Goal: Find specific page/section: Find specific page/section

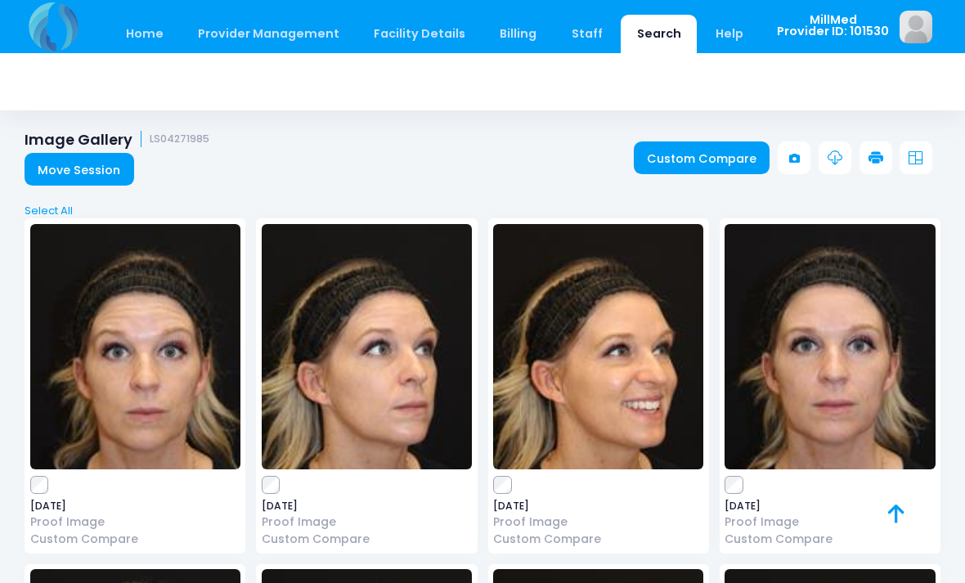
scroll to position [2569, 0]
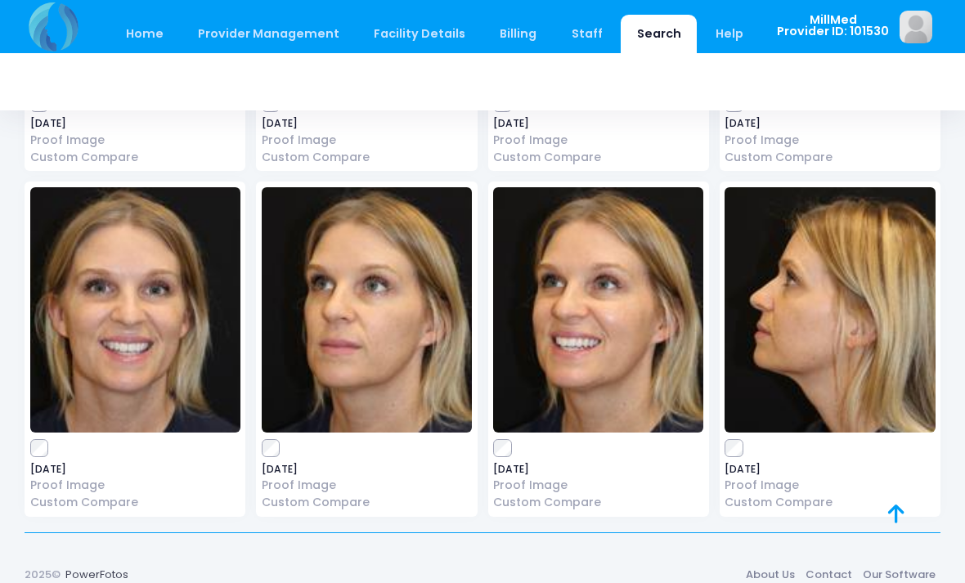
click at [640, 32] on link "Search" at bounding box center [659, 34] width 76 height 38
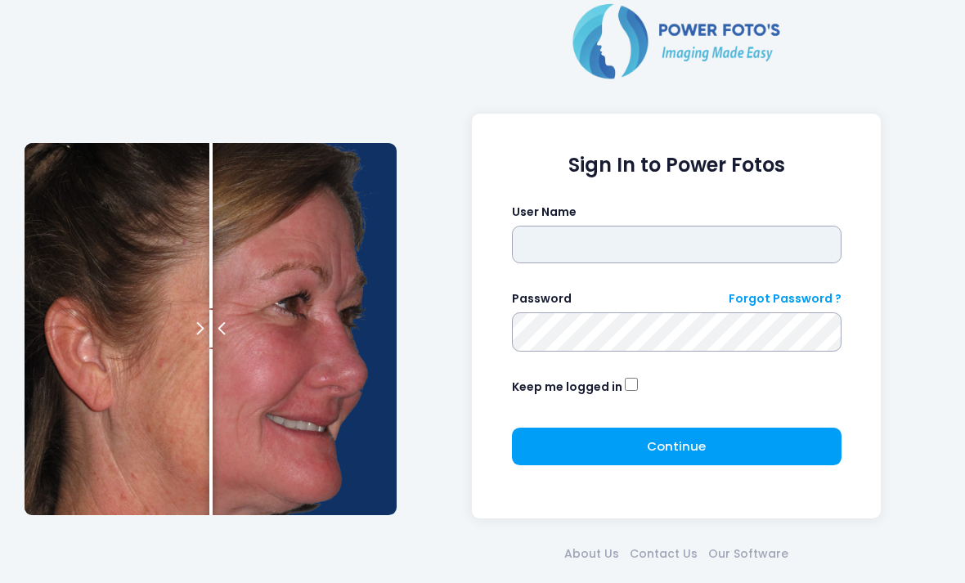
type input "*******"
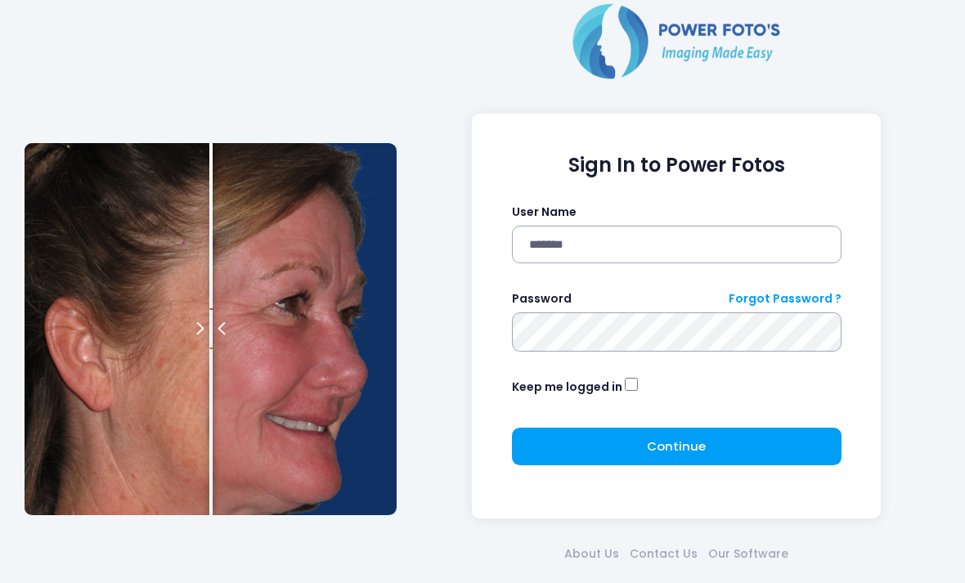
click button "submit" at bounding box center [0, 0] width 0 height 0
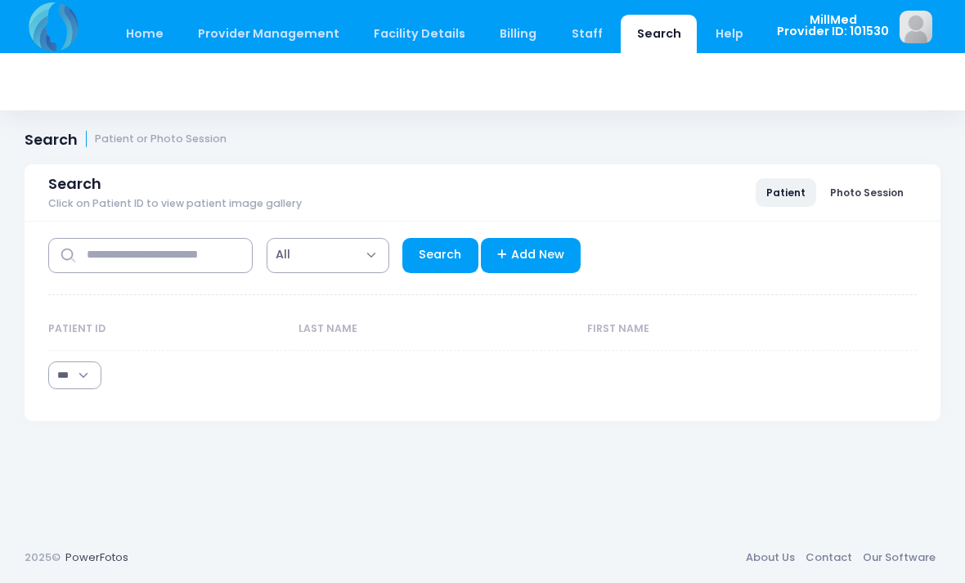
select select "***"
click at [179, 257] on input "text" at bounding box center [150, 255] width 204 height 35
click at [164, 254] on input "text" at bounding box center [150, 255] width 204 height 35
type input "********"
click at [446, 256] on link "Search" at bounding box center [440, 255] width 76 height 35
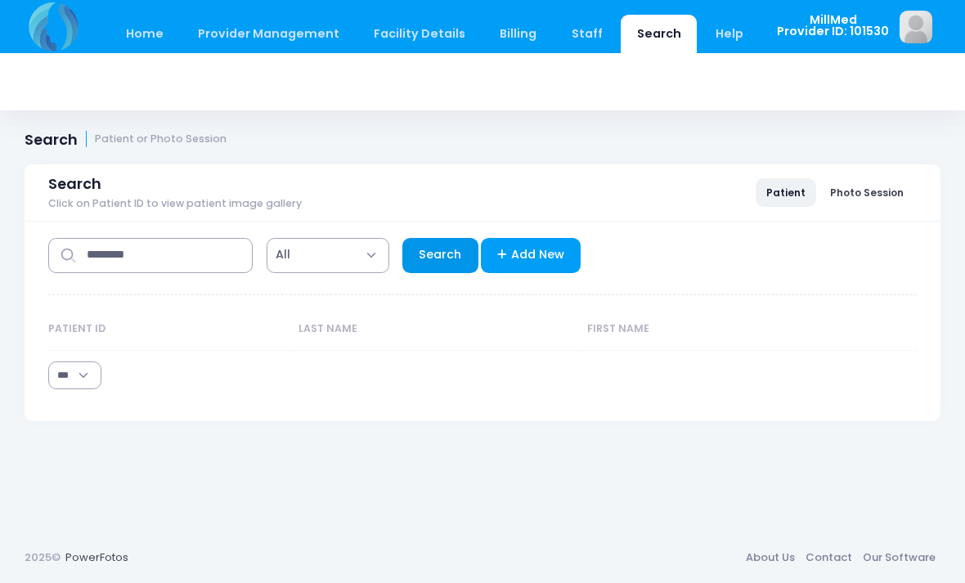
select select "***"
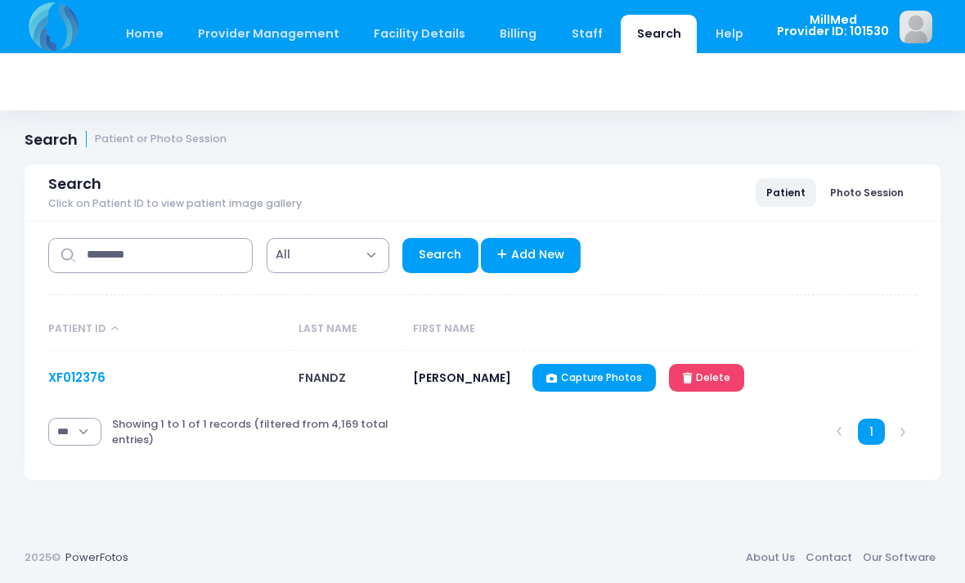
click at [83, 377] on link "XF012376" at bounding box center [76, 377] width 57 height 17
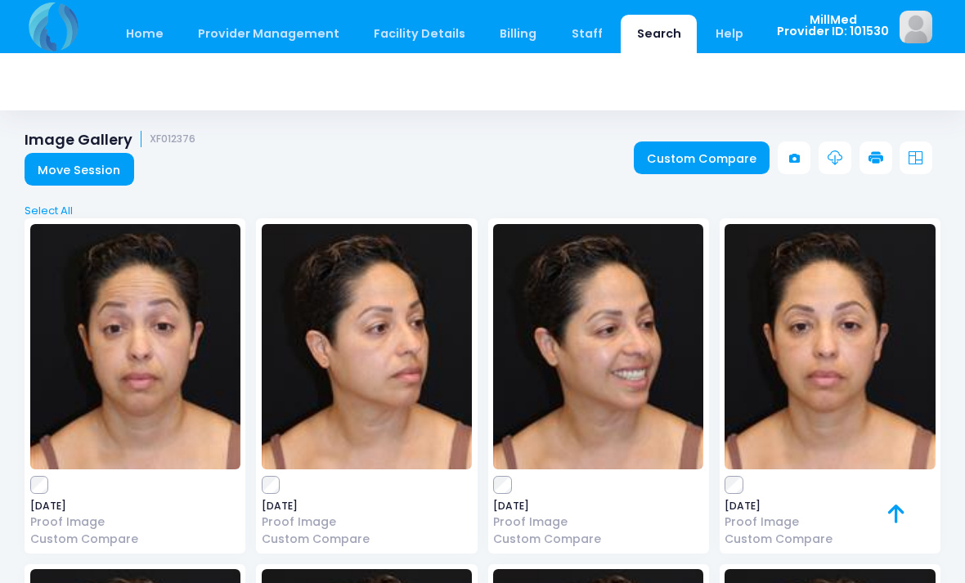
click at [140, 323] on img at bounding box center [135, 346] width 210 height 245
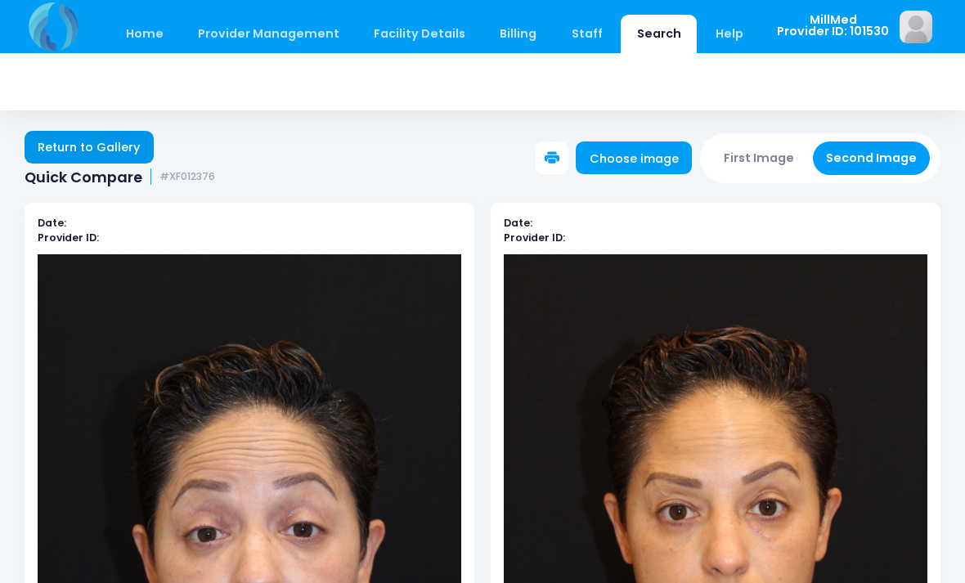
click at [92, 143] on link "Return to Gallery" at bounding box center [89, 147] width 129 height 33
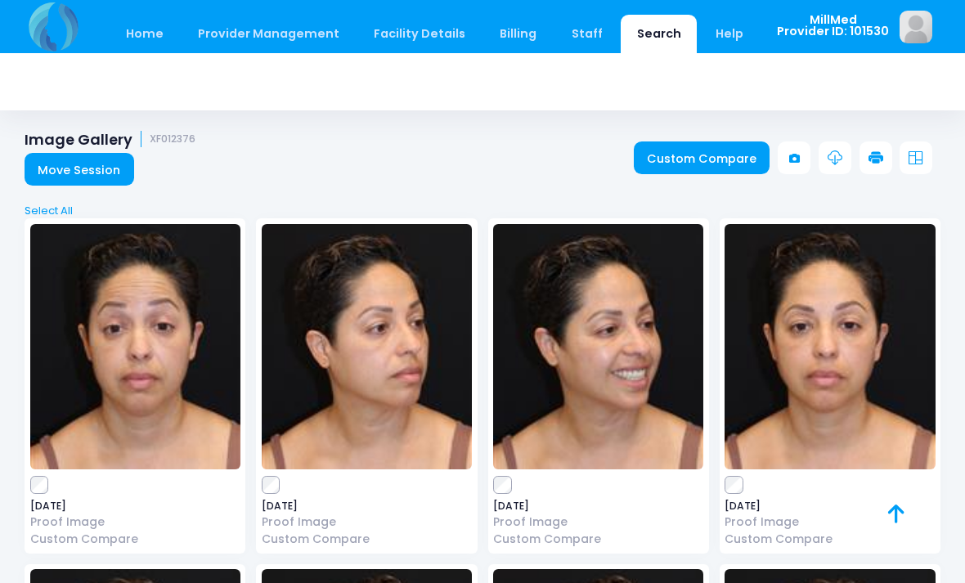
click at [859, 325] on img at bounding box center [830, 346] width 210 height 245
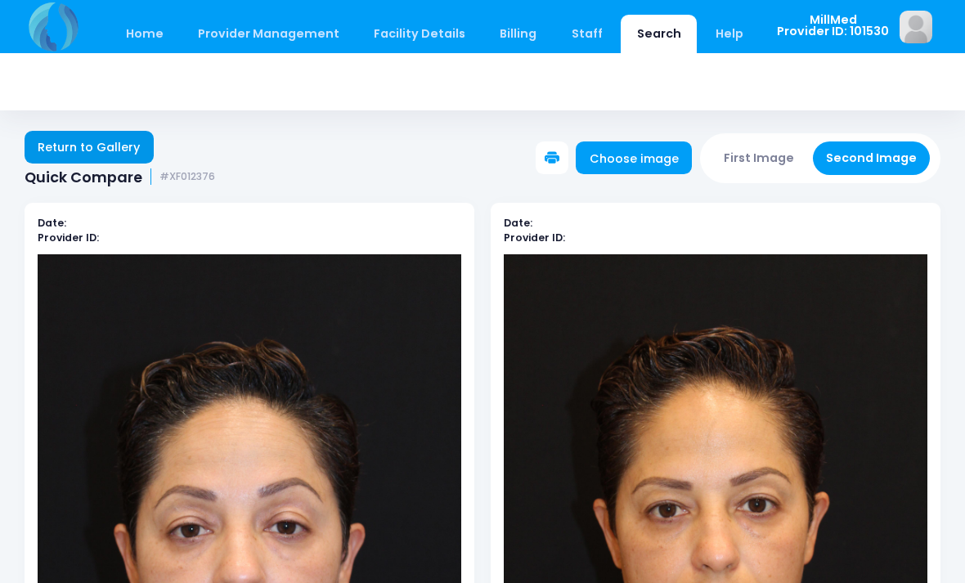
click at [119, 152] on link "Return to Gallery" at bounding box center [89, 147] width 129 height 33
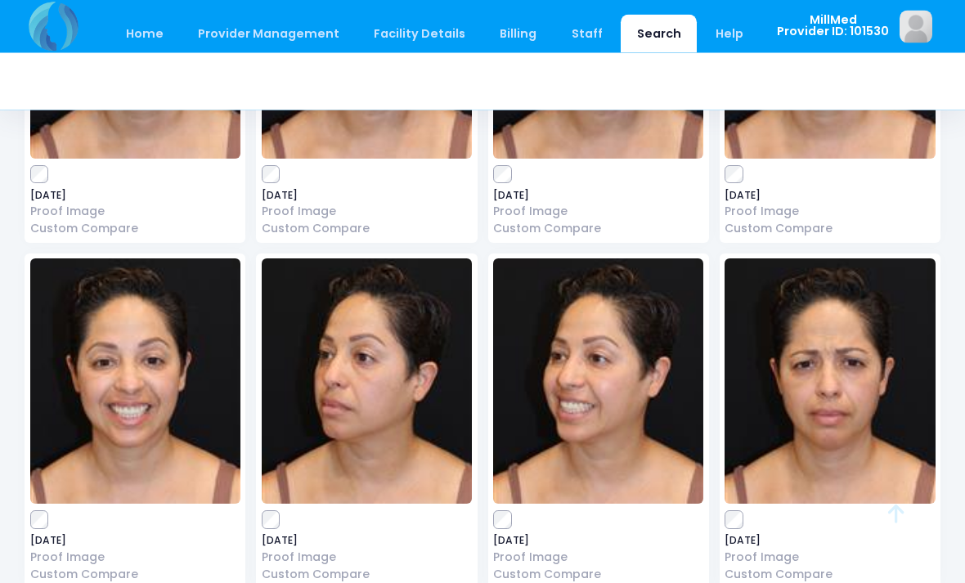
scroll to position [311, 0]
click at [829, 402] on img at bounding box center [830, 380] width 210 height 245
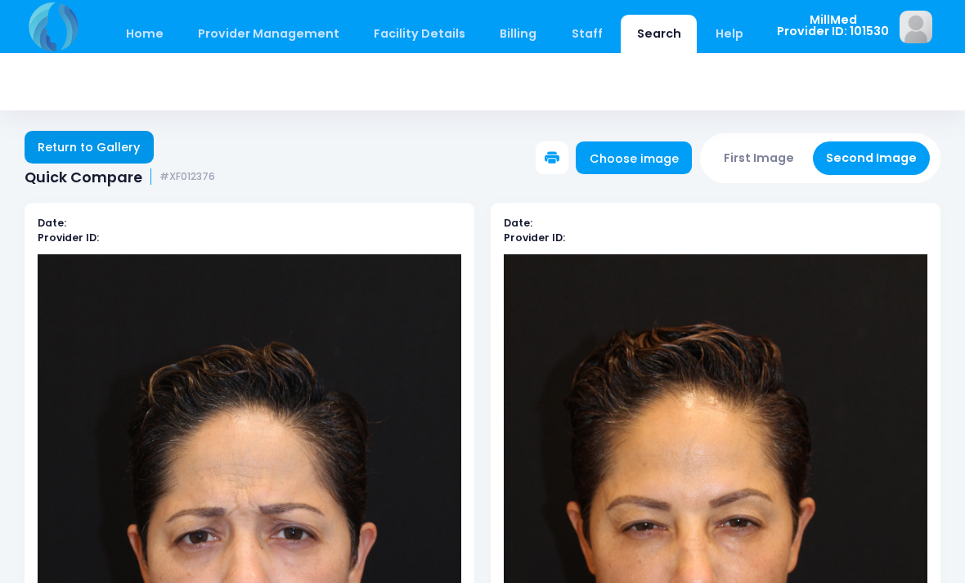
click at [100, 136] on link "Return to Gallery" at bounding box center [89, 147] width 129 height 33
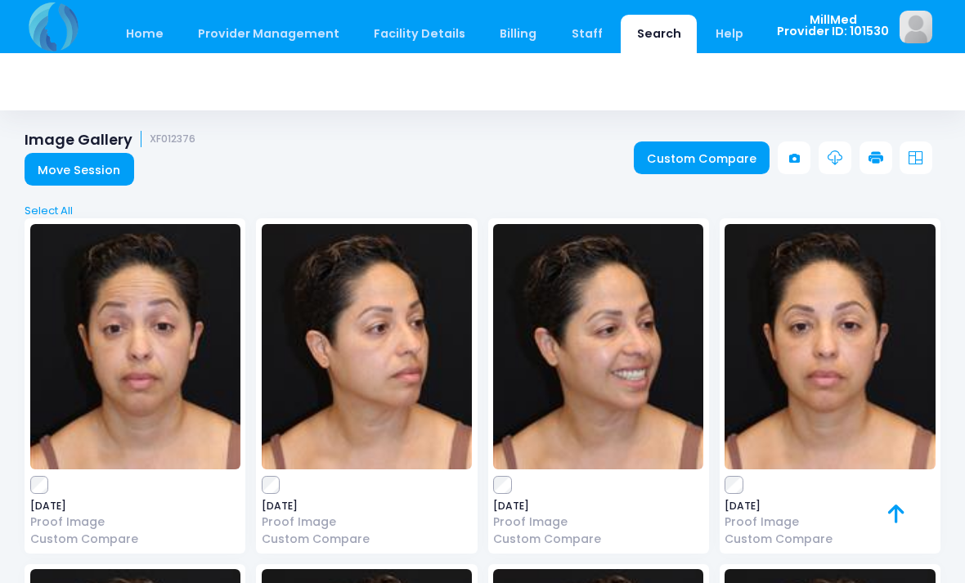
click at [351, 278] on img at bounding box center [367, 346] width 210 height 245
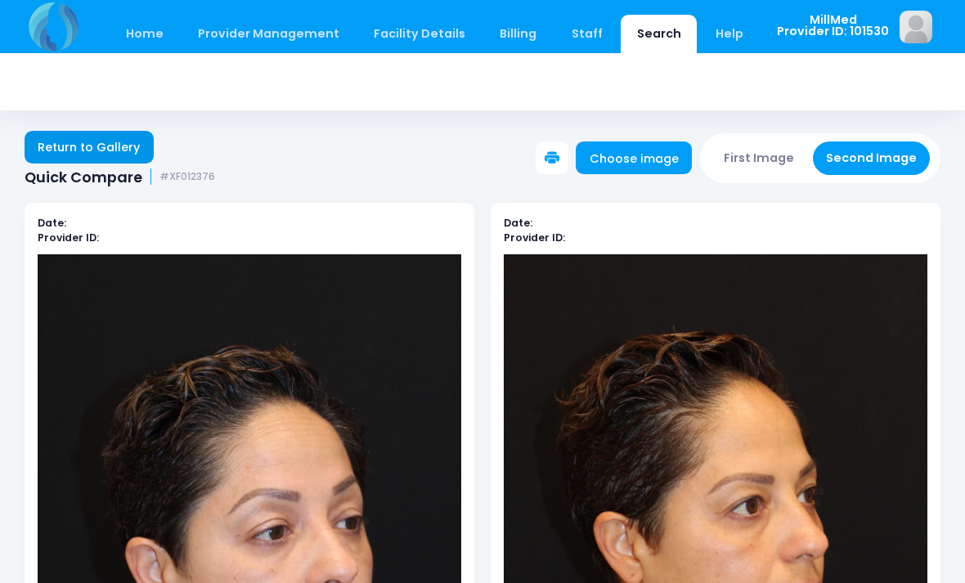
click at [66, 156] on link "Return to Gallery" at bounding box center [89, 147] width 129 height 33
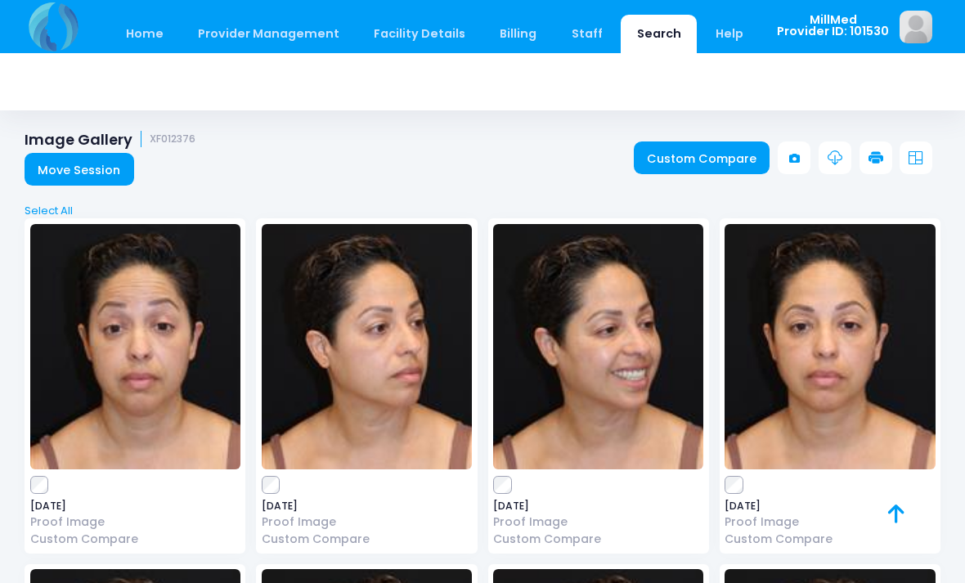
click at [857, 352] on img at bounding box center [830, 346] width 210 height 245
